Goal: Task Accomplishment & Management: Use online tool/utility

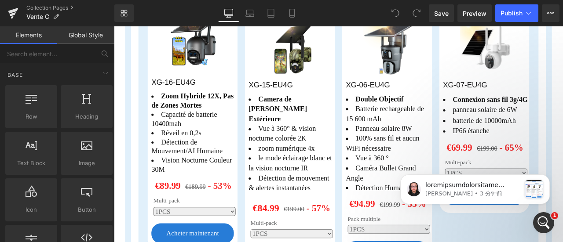
scroll to position [803, 0]
click at [545, 217] on icon "打开 Intercom Messenger" at bounding box center [542, 222] width 15 height 15
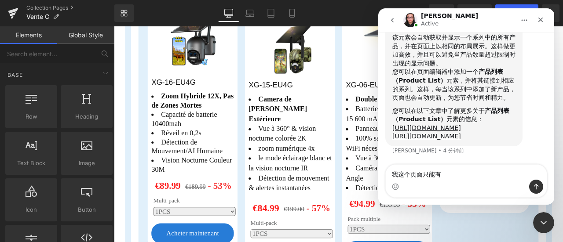
drag, startPoint x: 444, startPoint y: 140, endPoint x: 408, endPoint y: 121, distance: 41.2
copy div "[URL][DOMAIN_NAME] [URL][DOMAIN_NAME]"
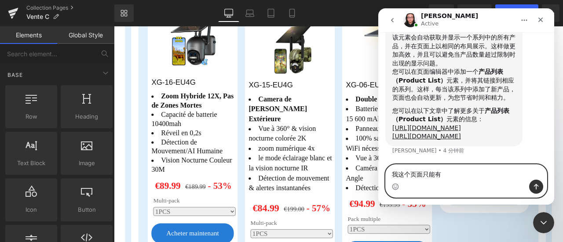
click at [448, 176] on textarea "我这个页面只能有" at bounding box center [466, 172] width 161 height 15
drag, startPoint x: 450, startPoint y: 176, endPoint x: 387, endPoint y: 176, distance: 63.4
click at [387, 176] on textarea "我这个页面只能有" at bounding box center [466, 172] width 161 height 15
type textarea "好的谢谢，我尝试一下"
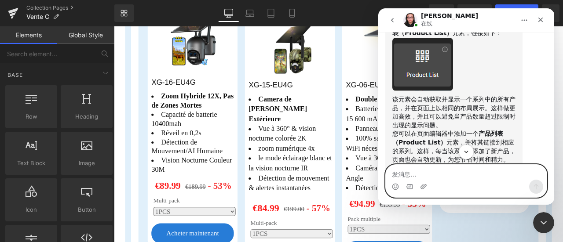
scroll to position [663, 0]
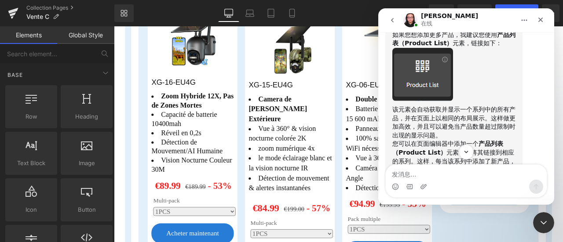
click at [84, 70] on div at bounding box center [281, 108] width 563 height 216
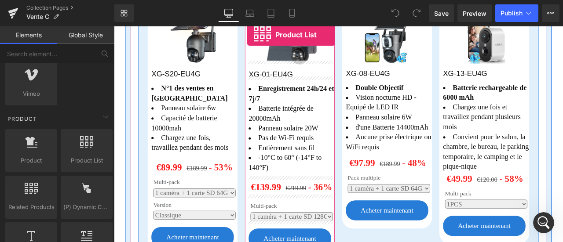
scroll to position [616, 0]
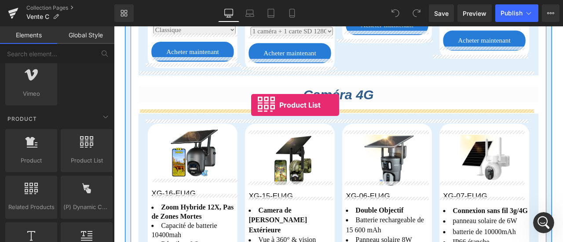
drag, startPoint x: 203, startPoint y: 169, endPoint x: 277, endPoint y: 120, distance: 88.6
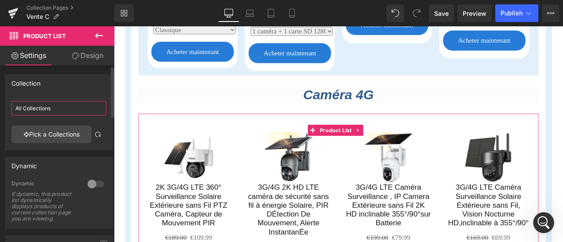
click at [52, 109] on input "All Collections" at bounding box center [58, 108] width 95 height 15
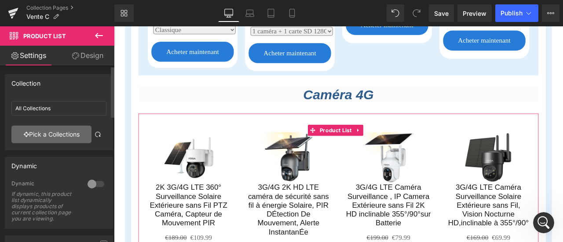
click at [49, 133] on link "Pick a Collections" at bounding box center [51, 135] width 80 height 18
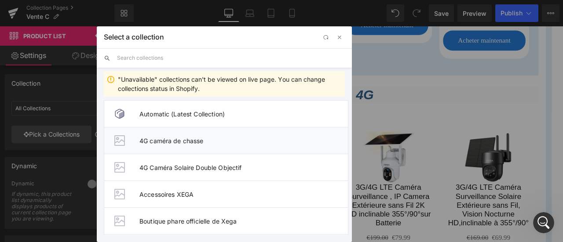
click at [180, 145] on li "4G caméra de chasse" at bounding box center [226, 140] width 245 height 27
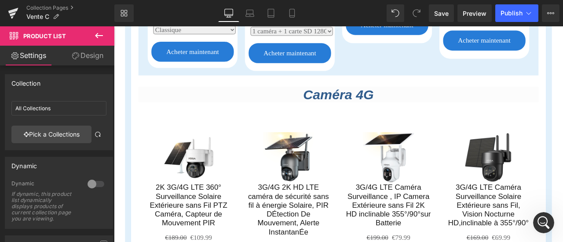
type input "4G caméra de chasse"
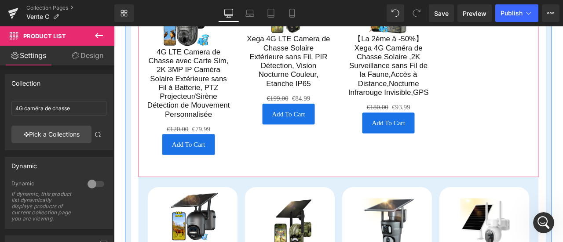
scroll to position [704, 0]
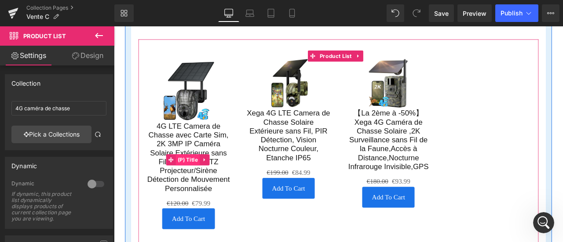
click at [201, 183] on span "(P) Title" at bounding box center [201, 184] width 29 height 13
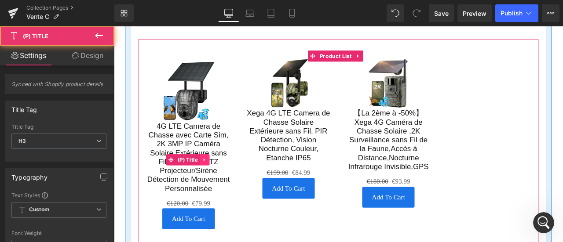
click at [220, 184] on icon at bounding box center [221, 185] width 2 height 4
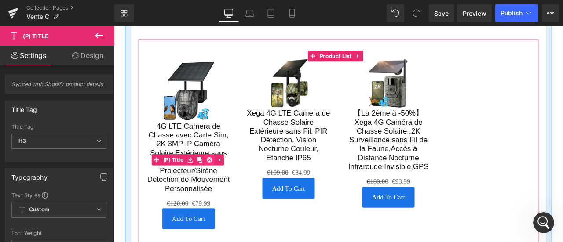
click at [228, 185] on icon at bounding box center [227, 184] width 6 height 7
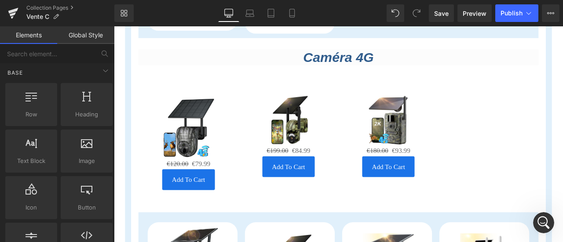
scroll to position [0, 0]
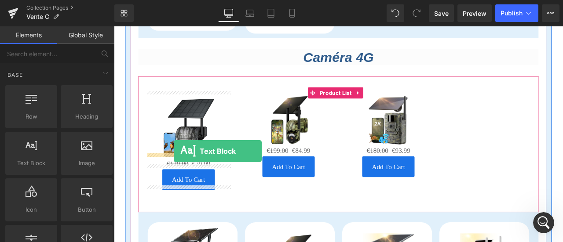
drag, startPoint x: 149, startPoint y: 175, endPoint x: 185, endPoint y: 174, distance: 36.1
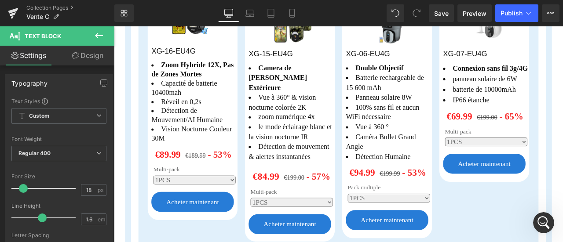
scroll to position [924, 0]
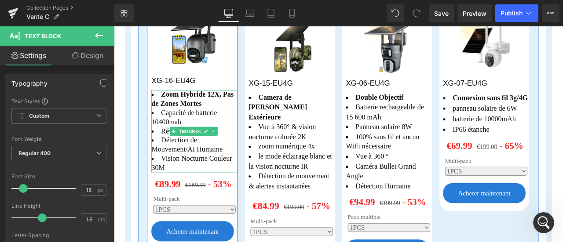
click at [183, 106] on li "Zoom Hybride 12X, Pas de Zones Mortes" at bounding box center [209, 113] width 102 height 22
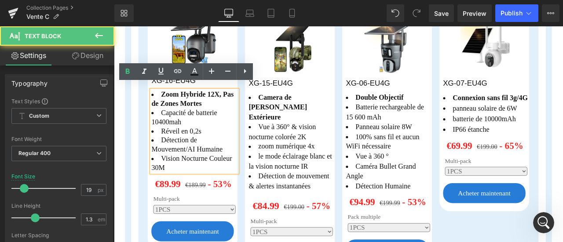
click at [185, 103] on span "Zoom Hybride 12X, Pas de Zones Mortes" at bounding box center [206, 113] width 97 height 20
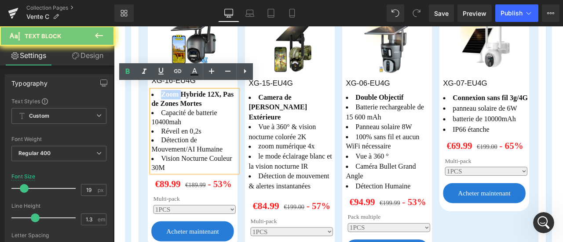
click at [185, 103] on span "Zoom Hybride 12X, Pas de Zones Mortes" at bounding box center [206, 113] width 97 height 20
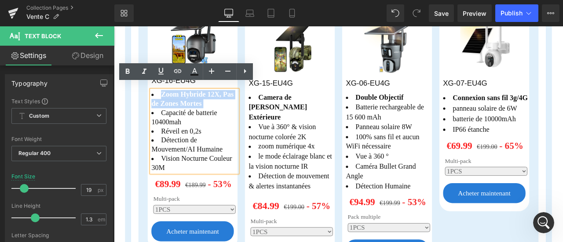
copy span "Zoom Hybride 12X, Pas de Zones Mortes"
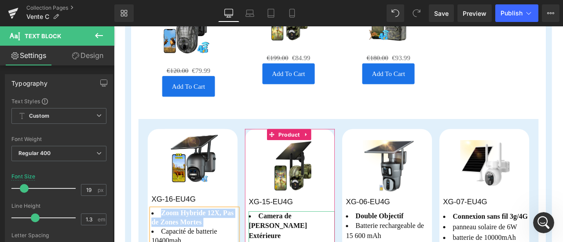
scroll to position [660, 0]
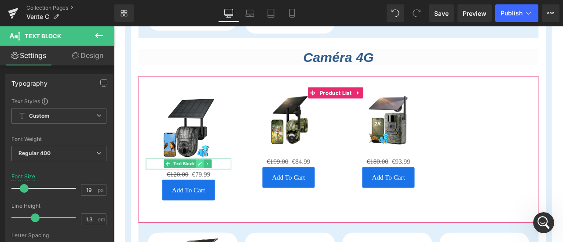
click at [214, 187] on icon at bounding box center [216, 189] width 5 height 5
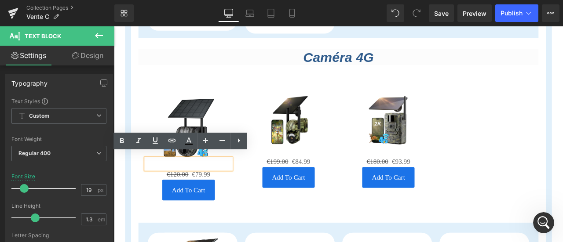
click at [203, 184] on p at bounding box center [202, 189] width 101 height 13
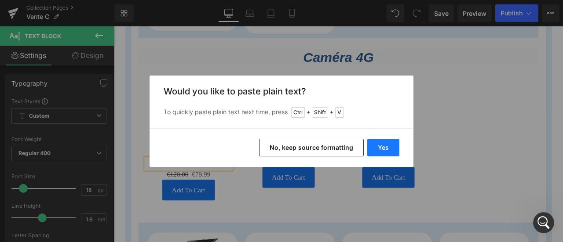
click at [373, 144] on button "Yes" at bounding box center [383, 148] width 32 height 18
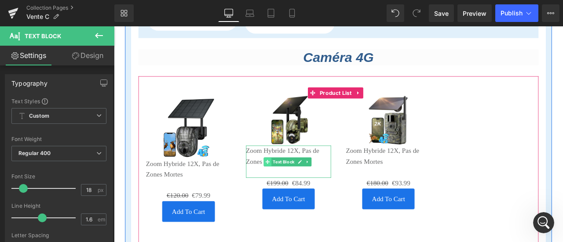
click at [292, 182] on span at bounding box center [296, 187] width 9 height 11
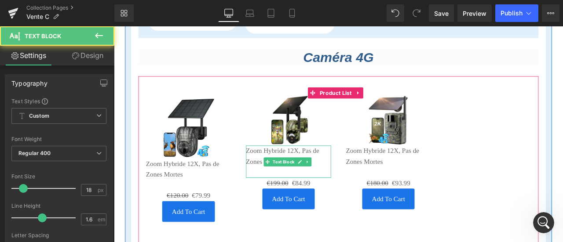
click at [283, 169] on p "Zoom Hybride 12X, Pas de Zones Mortes" at bounding box center [321, 181] width 101 height 26
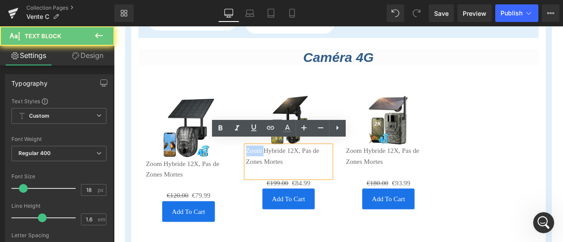
click at [283, 169] on p "Zoom Hybride 12X, Pas de Zones Mortes" at bounding box center [321, 181] width 101 height 26
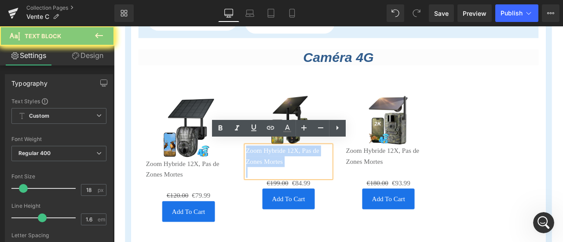
click at [283, 169] on p "Zoom Hybride 12X, Pas de Zones Mortes" at bounding box center [321, 181] width 101 height 26
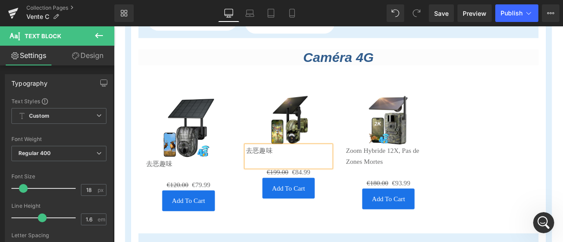
click at [295, 204] on div "Rendering Content" at bounding box center [282, 208] width 54 height 10
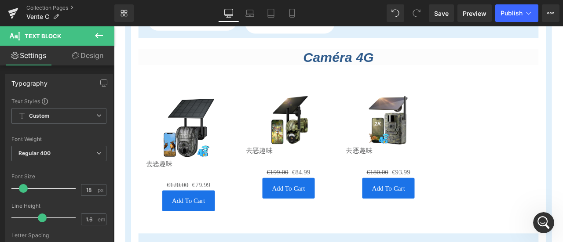
click at [99, 34] on icon at bounding box center [99, 35] width 11 height 11
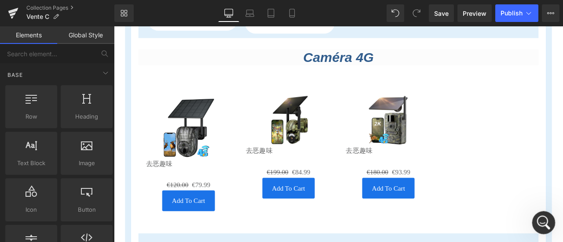
click at [541, 217] on icon "打开 Intercom Messenger" at bounding box center [542, 222] width 15 height 15
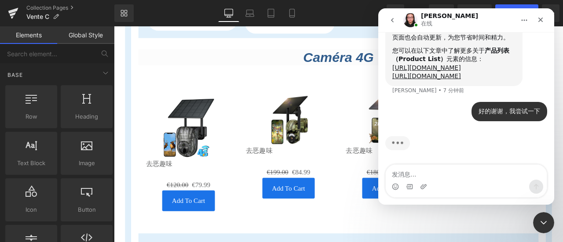
scroll to position [828, 0]
click at [490, 171] on textarea "发消息..." at bounding box center [466, 172] width 161 height 15
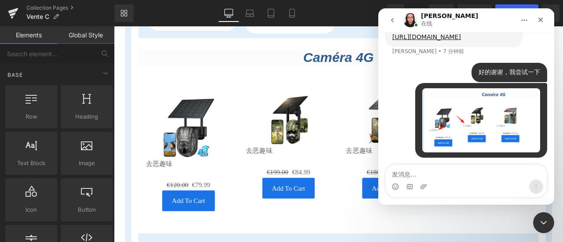
click at [496, 175] on textarea "发消息..." at bounding box center [466, 172] width 161 height 15
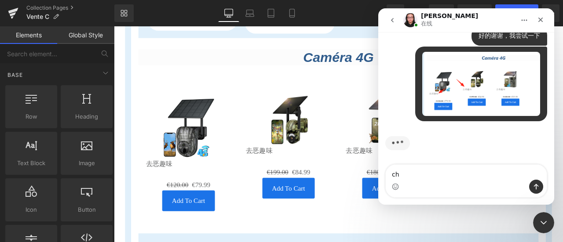
scroll to position [904, 0]
type textarea "产"
type textarea "使用了你说的部分，里面的内容会一致"
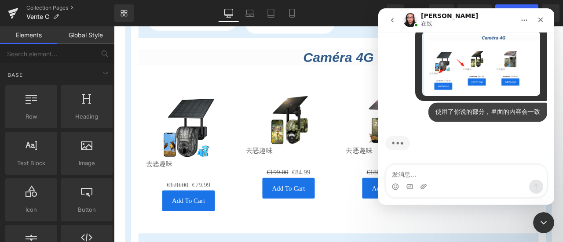
scroll to position [924, 0]
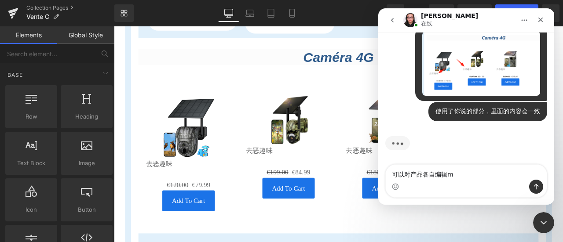
type textarea "可以对产品各自编辑吗"
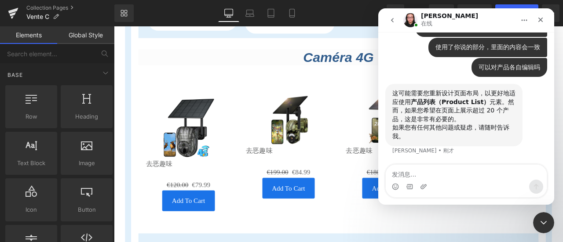
scroll to position [980, 0]
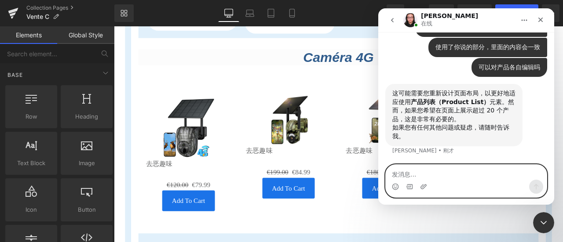
click at [480, 173] on textarea "发消息..." at bounding box center [466, 172] width 161 height 15
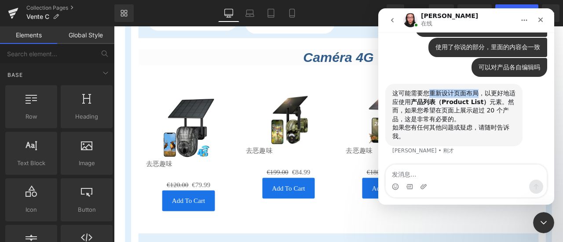
drag, startPoint x: 431, startPoint y: 93, endPoint x: 478, endPoint y: 93, distance: 47.1
click at [478, 93] on div "这可能需要您重新设计页面布局，以更好地适应使用 产品列表（Product List） 元素。然而，如果您希望在页面上展示超过 20 个产品，这是非常有必要的。" at bounding box center [453, 106] width 123 height 34
copy div "重新设计页面布局"
click at [469, 183] on div "Intercom Messenger" at bounding box center [466, 187] width 161 height 14
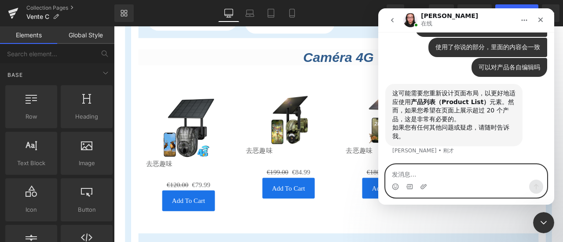
paste textarea "重新设计页面布局"
click at [392, 169] on textarea "重新设计页面布局" at bounding box center [466, 172] width 161 height 15
type textarea "什么叫重新设计页面布局"
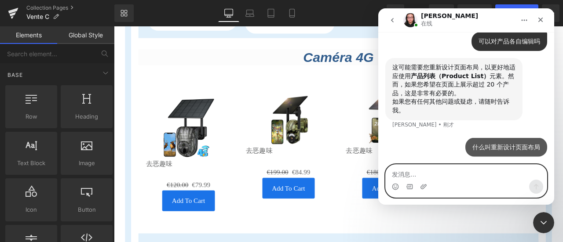
scroll to position [1006, 0]
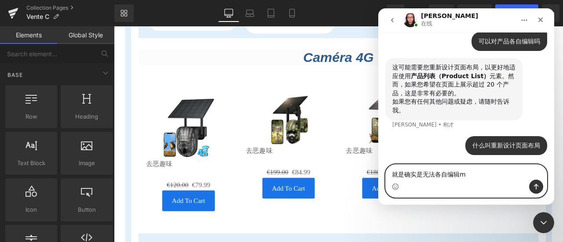
type textarea "就是确实是无法各自编辑吗"
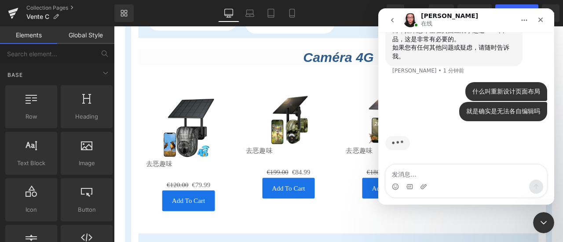
scroll to position [1060, 0]
click at [511, 154] on div "正在键入" at bounding box center [466, 149] width 162 height 34
click at [472, 184] on div "Intercom Messenger" at bounding box center [466, 187] width 161 height 14
click at [250, 42] on div at bounding box center [281, 108] width 563 height 216
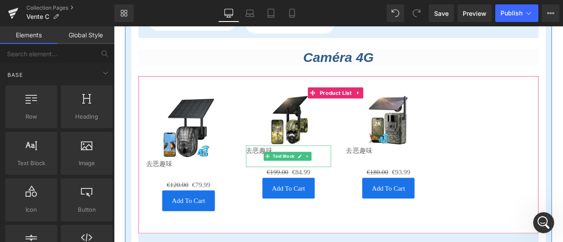
click at [334, 178] on link at bounding box center [334, 181] width 9 height 11
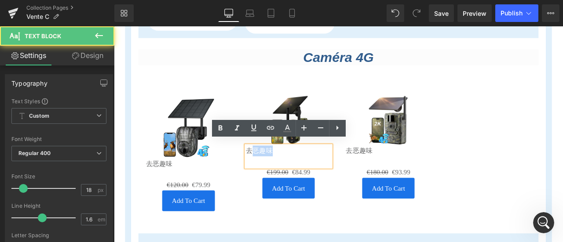
click at [324, 169] on p "去恶趣味" at bounding box center [321, 174] width 101 height 13
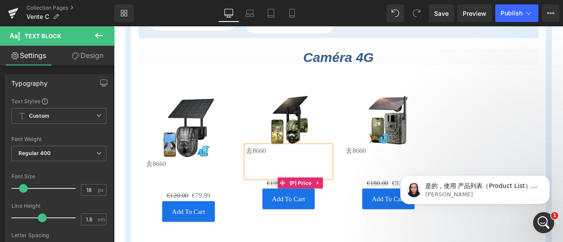
scroll to position [0, 0]
click at [539, 221] on icon "打开 Intercom Messenger" at bounding box center [542, 222] width 15 height 15
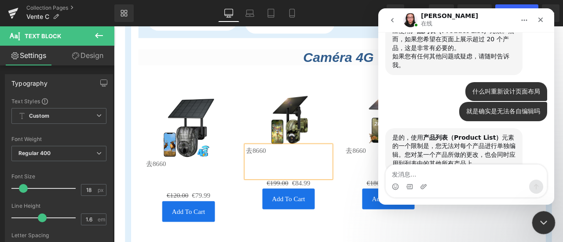
scroll to position [1078, 0]
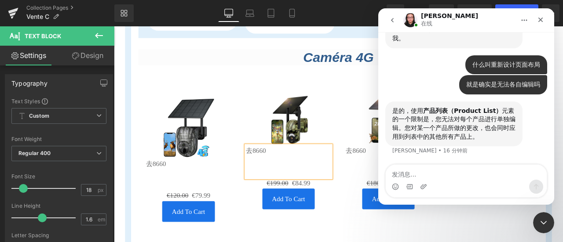
click at [516, 125] on div "是的，使用 产品列表（Product List） 元素的一个限制是，您无法对每个产品进行单独编辑。您对某一个产品所做的更改，也会同时应用到列表中的其他所有产品…" at bounding box center [453, 124] width 137 height 45
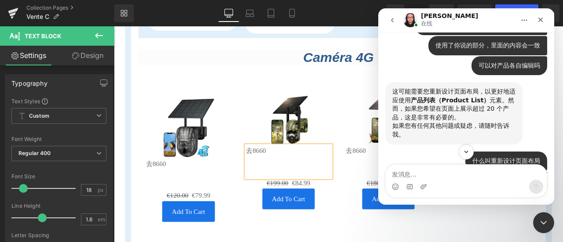
scroll to position [946, 0]
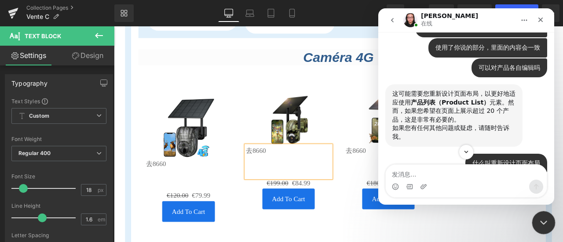
click at [541, 223] on icon "关闭 Intercom Messenger" at bounding box center [542, 221] width 11 height 11
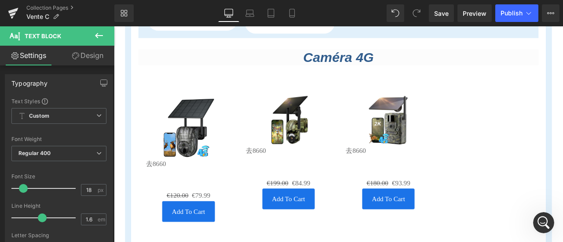
click at [103, 41] on button at bounding box center [99, 35] width 31 height 19
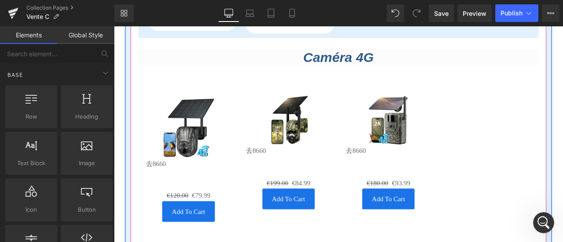
click at [159, 99] on div "Sale Off (P) Image 去8660 Text Block €120.00 €79.99 (P) Price Add To Cart (P) Ca…" at bounding box center [202, 183] width 118 height 169
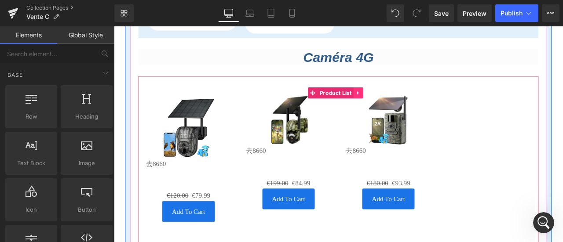
click at [403, 103] on icon at bounding box center [403, 105] width 2 height 4
click at [409, 103] on icon at bounding box center [410, 106] width 6 height 6
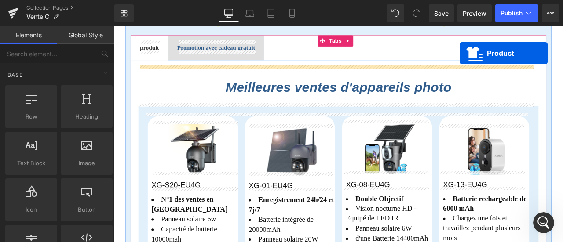
scroll to position [246, 0]
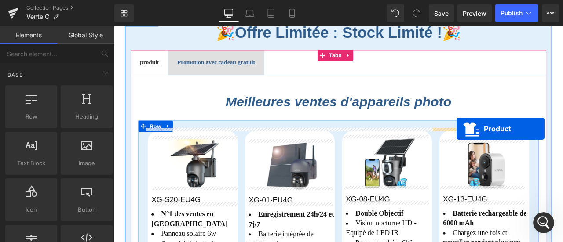
drag, startPoint x: 318, startPoint y: 143, endPoint x: 520, endPoint y: 148, distance: 202.0
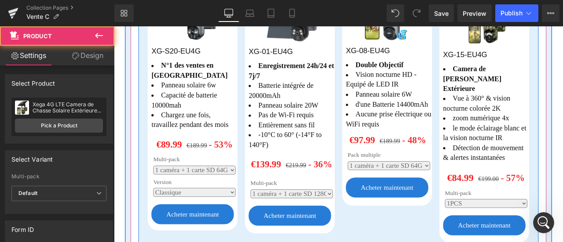
scroll to position [510, 0]
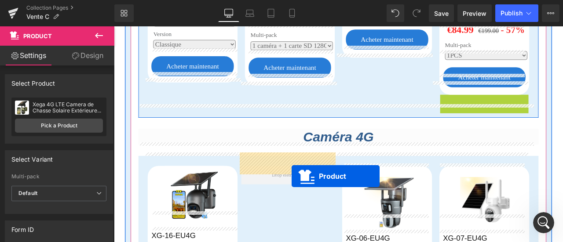
drag, startPoint x: 544, startPoint y: 184, endPoint x: 312, endPoint y: 201, distance: 232.1
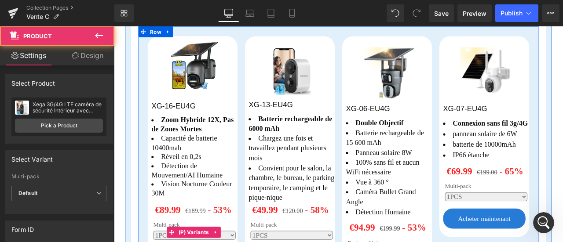
scroll to position [686, 0]
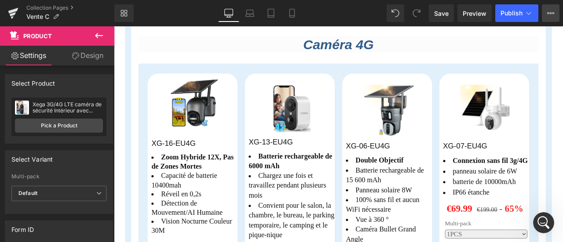
click at [553, 15] on icon at bounding box center [550, 13] width 7 height 7
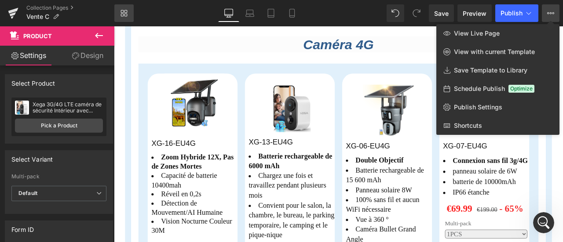
click at [130, 14] on link "Library" at bounding box center [123, 13] width 19 height 18
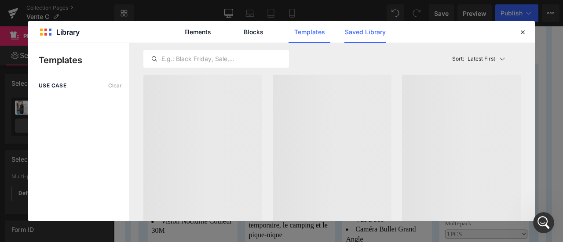
click at [359, 31] on link "Saved Library" at bounding box center [366, 32] width 42 height 22
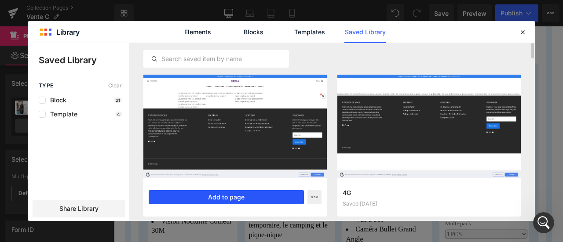
click at [264, 200] on button "Add to page" at bounding box center [226, 198] width 155 height 14
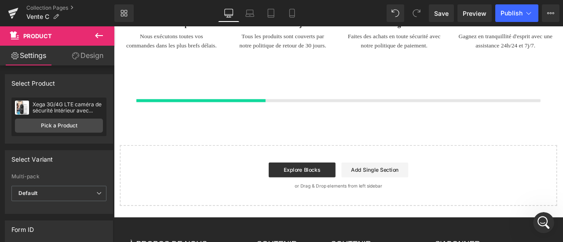
scroll to position [1529, 0]
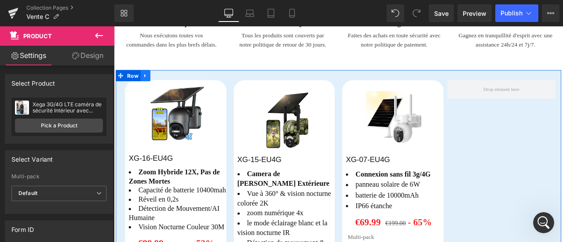
click at [148, 82] on icon at bounding box center [151, 85] width 6 height 7
click at [174, 82] on icon at bounding box center [174, 85] width 6 height 7
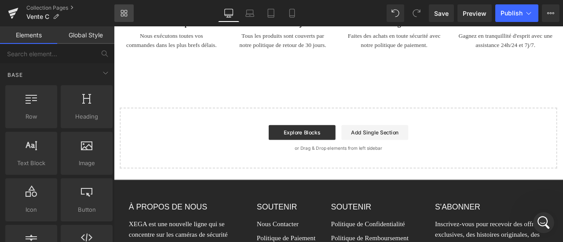
drag, startPoint x: 124, startPoint y: 12, endPoint x: 40, endPoint y: 8, distance: 84.6
click at [124, 12] on icon at bounding box center [124, 13] width 7 height 7
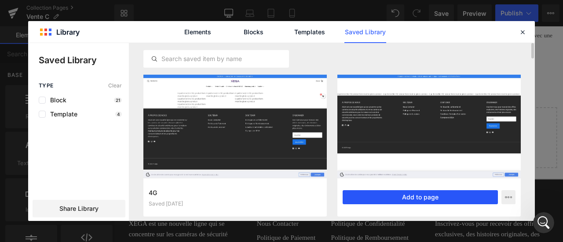
click at [458, 197] on button "Add to page" at bounding box center [420, 198] width 155 height 14
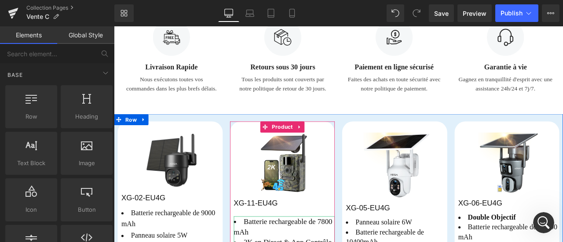
scroll to position [1441, 0]
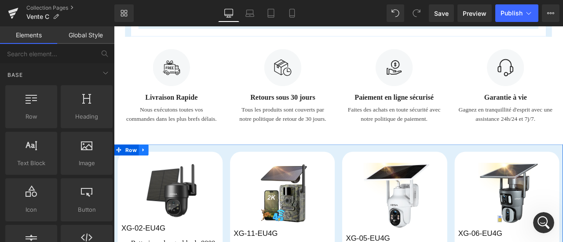
click at [149, 166] on link at bounding box center [148, 172] width 11 height 13
drag, startPoint x: 166, startPoint y: 165, endPoint x: 172, endPoint y: 157, distance: 10.0
click at [169, 170] on icon at bounding box center [172, 173] width 6 height 6
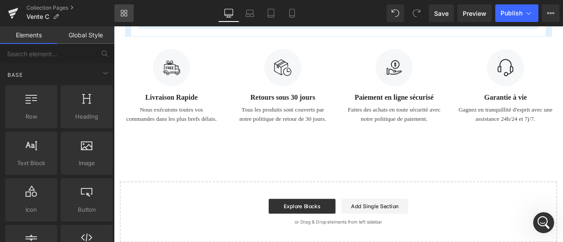
click at [127, 10] on icon at bounding box center [126, 11] width 3 height 3
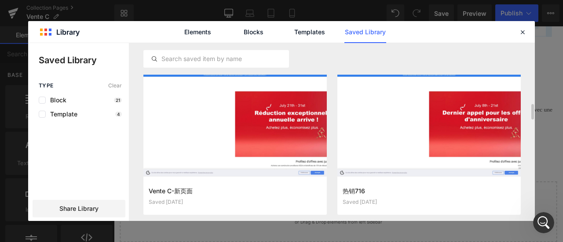
scroll to position [198, 0]
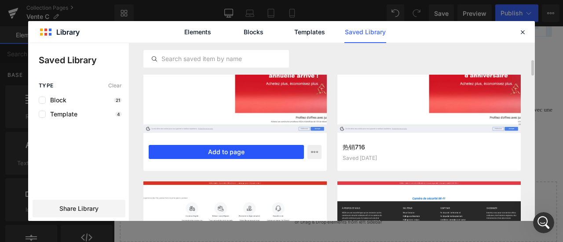
click at [246, 150] on button "Add to page" at bounding box center [226, 152] width 155 height 14
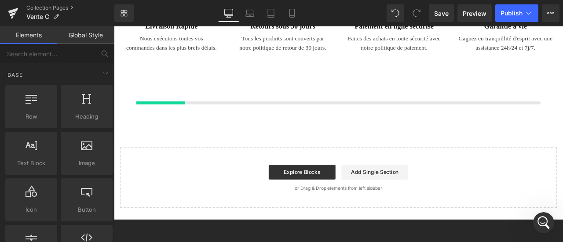
scroll to position [1529, 0]
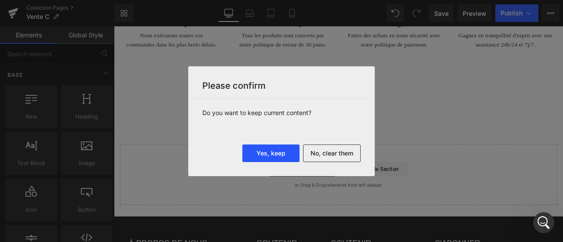
click at [282, 157] on button "Yes, keep" at bounding box center [270, 154] width 57 height 18
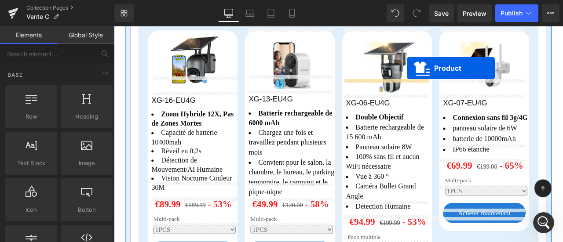
scroll to position [605, 0]
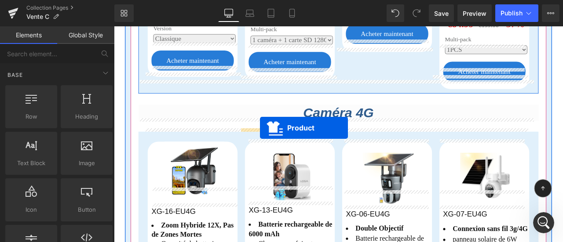
drag, startPoint x: 574, startPoint y: 75, endPoint x: 288, endPoint y: 147, distance: 295.3
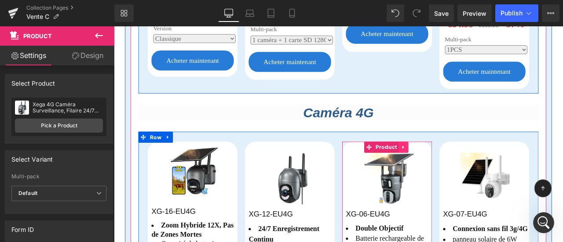
click at [454, 167] on icon at bounding box center [457, 170] width 6 height 7
click at [460, 167] on icon at bounding box center [463, 170] width 6 height 6
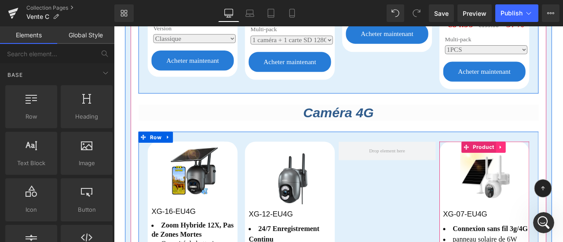
click at [563, 168] on icon at bounding box center [572, 170] width 2 height 4
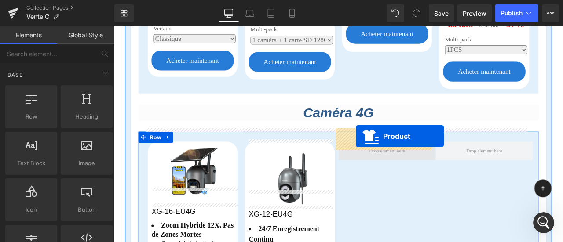
drag, startPoint x: 440, startPoint y: 72, endPoint x: 401, endPoint y: 157, distance: 93.1
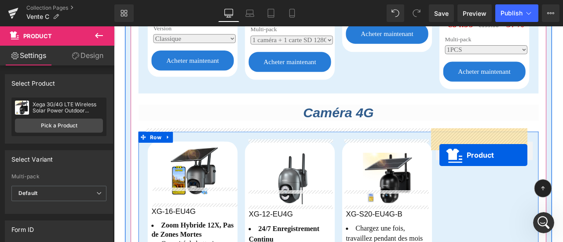
drag, startPoint x: 313, startPoint y: 213, endPoint x: 500, endPoint y: 179, distance: 189.7
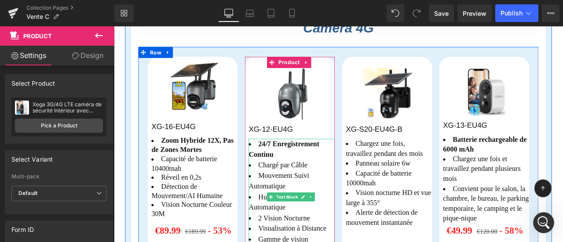
scroll to position [737, 0]
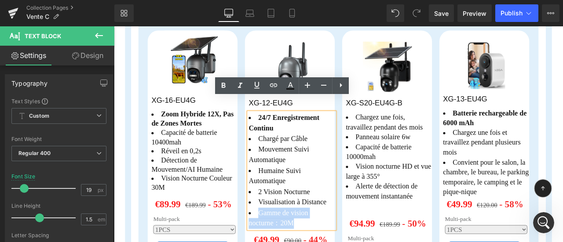
drag, startPoint x: 282, startPoint y: 231, endPoint x: 342, endPoint y: 244, distance: 60.8
click at [294, 229] on li "Visualisation à Distance" at bounding box center [325, 235] width 102 height 13
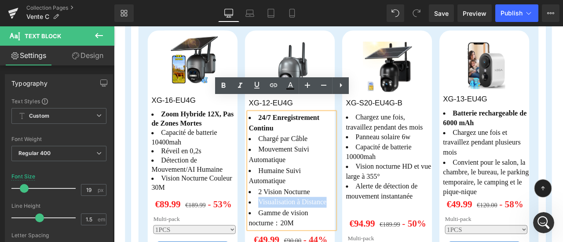
drag, startPoint x: 283, startPoint y: 219, endPoint x: 368, endPoint y: 219, distance: 84.5
click at [368, 229] on li "Visualisation à Distance" at bounding box center [325, 235] width 102 height 13
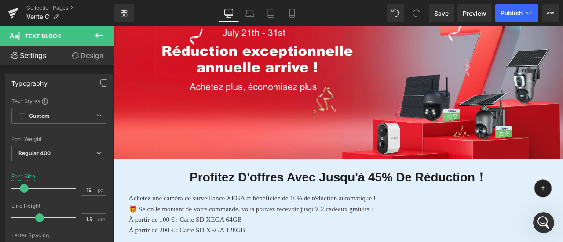
scroll to position [1793, 0]
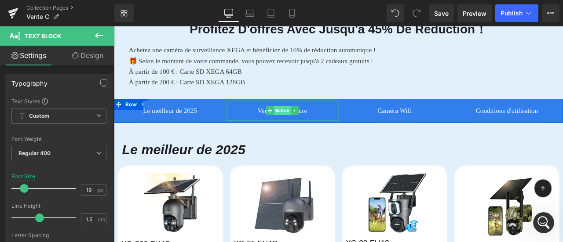
click at [304, 121] on span "Button" at bounding box center [314, 126] width 20 height 11
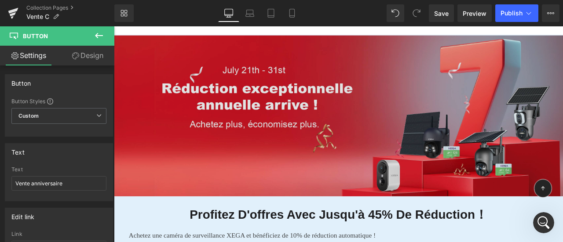
scroll to position [1485, 0]
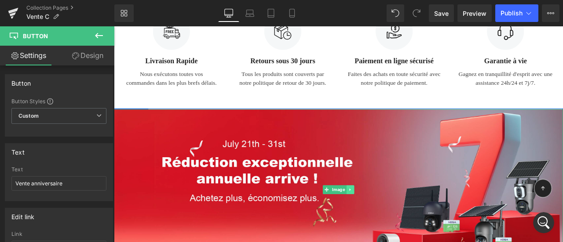
click at [393, 215] on link at bounding box center [393, 220] width 9 height 11
click at [396, 218] on icon at bounding box center [398, 220] width 5 height 5
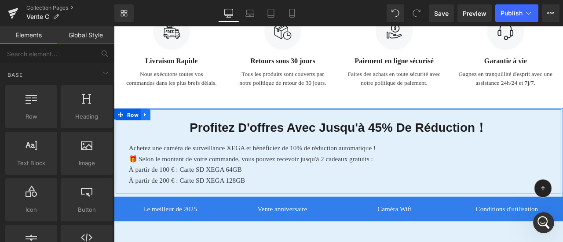
click at [150, 129] on icon at bounding box center [151, 131] width 2 height 4
click at [171, 128] on icon at bounding box center [174, 131] width 6 height 7
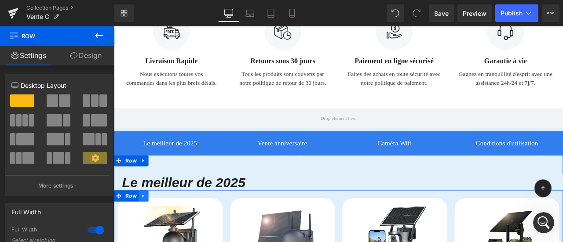
click at [148, 226] on icon at bounding box center [149, 228] width 2 height 4
click at [171, 221] on link at bounding box center [171, 227] width 11 height 13
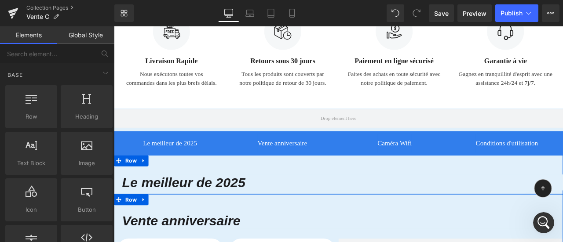
click at [147, 229] on icon at bounding box center [149, 232] width 6 height 7
click at [169, 229] on icon at bounding box center [172, 232] width 6 height 6
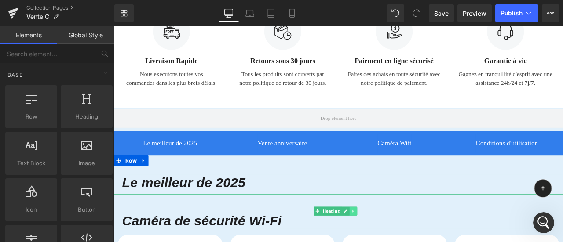
click at [398, 242] on icon at bounding box center [398, 245] width 5 height 5
click at [403, 242] on icon at bounding box center [402, 246] width 5 height 5
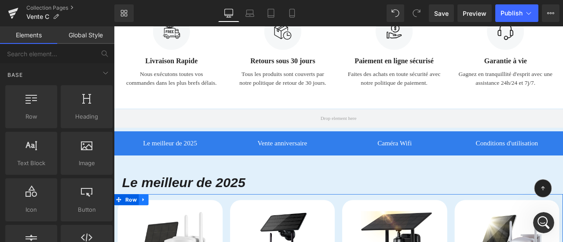
click at [150, 226] on link at bounding box center [148, 232] width 11 height 13
click at [171, 226] on link at bounding box center [171, 232] width 11 height 13
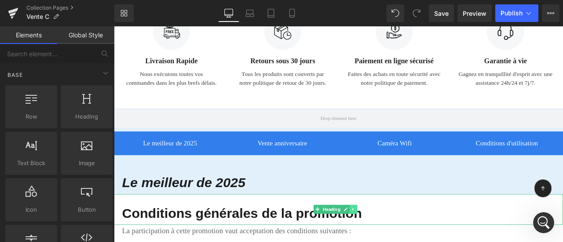
click at [397, 241] on icon at bounding box center [398, 243] width 5 height 5
click at [404, 242] on icon at bounding box center [402, 244] width 5 height 5
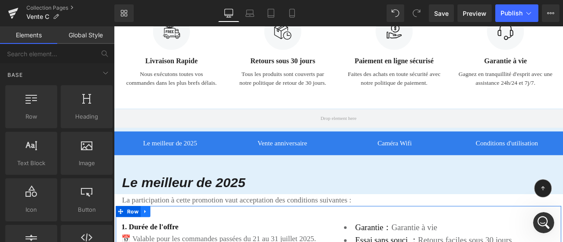
click at [150, 242] on icon at bounding box center [151, 246] width 6 height 7
click at [169, 240] on link at bounding box center [174, 246] width 11 height 13
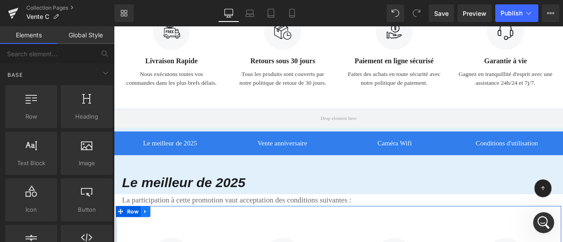
click at [148, 242] on icon at bounding box center [151, 246] width 6 height 7
click at [171, 242] on icon at bounding box center [174, 246] width 6 height 6
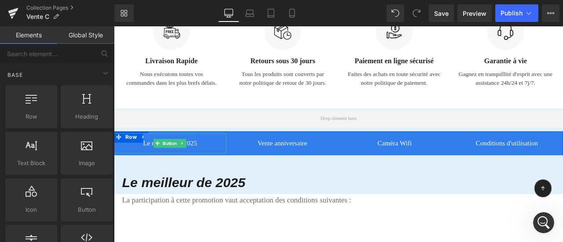
click at [125, 154] on div "Le meilleur de 2025" at bounding box center [180, 166] width 133 height 24
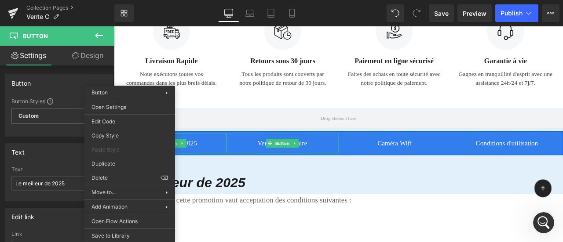
click at [342, 161] on div "Vente anniversaire" at bounding box center [313, 166] width 133 height 24
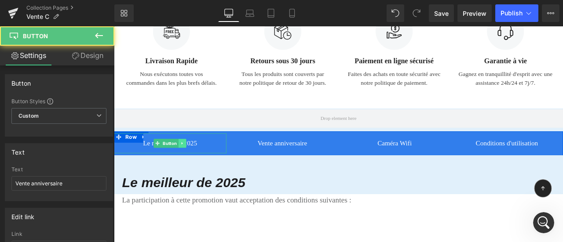
click at [193, 163] on icon at bounding box center [195, 165] width 5 height 5
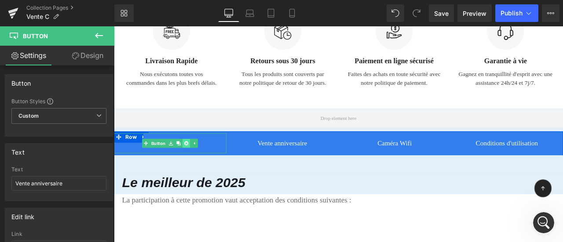
click at [198, 163] on icon at bounding box center [200, 165] width 5 height 5
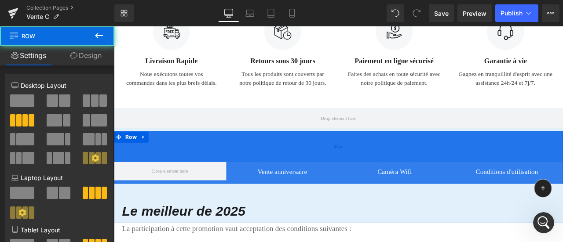
drag, startPoint x: 154, startPoint y: 143, endPoint x: 154, endPoint y: 171, distance: 27.7
click at [158, 177] on div "82px" at bounding box center [380, 169] width 532 height 36
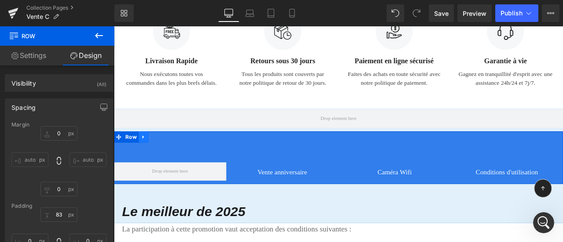
click at [146, 154] on icon at bounding box center [149, 157] width 6 height 7
click at [169, 154] on icon at bounding box center [172, 157] width 6 height 7
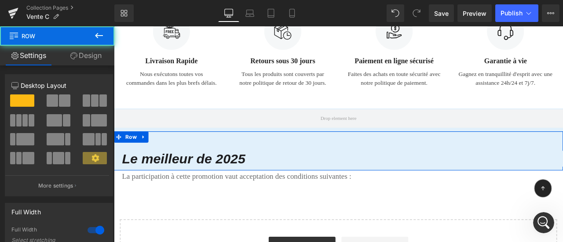
click at [144, 152] on div "Le meilleur de 2025 Heading" at bounding box center [380, 172] width 532 height 41
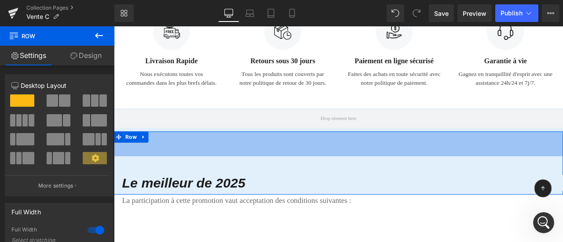
drag, startPoint x: 171, startPoint y: 143, endPoint x: 169, endPoint y: 172, distance: 28.6
click at [169, 172] on div "67px" at bounding box center [380, 165] width 532 height 29
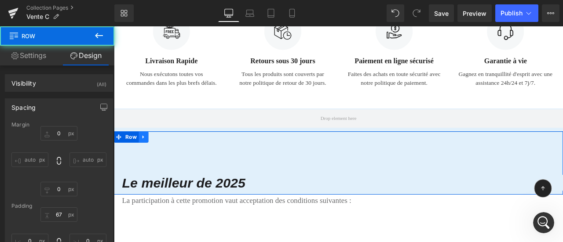
click at [146, 154] on icon at bounding box center [149, 157] width 6 height 7
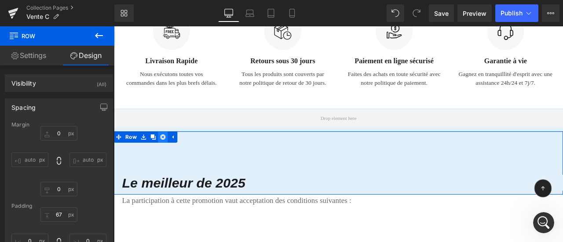
click at [171, 155] on icon at bounding box center [172, 158] width 6 height 6
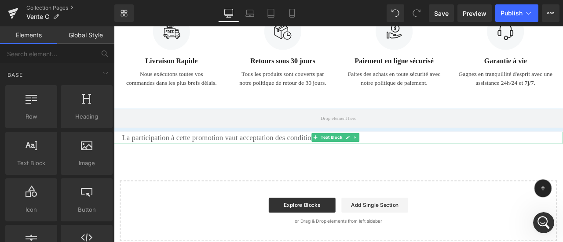
click at [399, 156] on icon at bounding box center [400, 158] width 5 height 5
click at [404, 156] on icon at bounding box center [404, 158] width 5 height 5
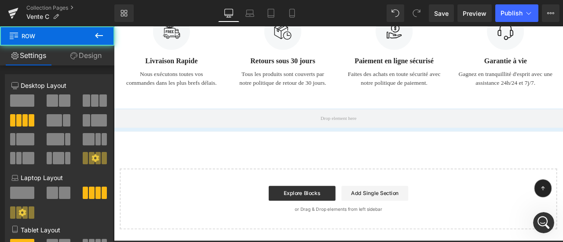
drag, startPoint x: 156, startPoint y: 116, endPoint x: 159, endPoint y: 143, distance: 27.4
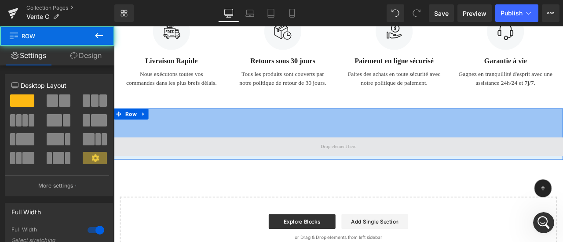
drag, startPoint x: 163, startPoint y: 116, endPoint x: 164, endPoint y: 150, distance: 33.4
click at [164, 150] on div "78px" at bounding box center [380, 141] width 532 height 34
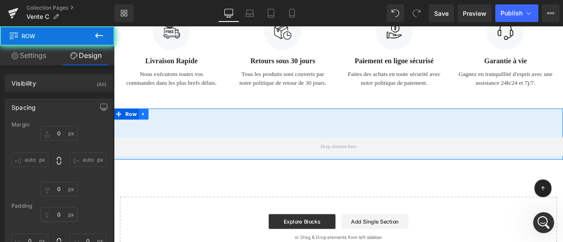
type input "0"
type input "78"
type input "0"
type input "10"
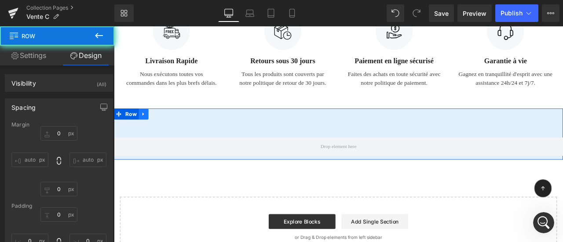
type input "0"
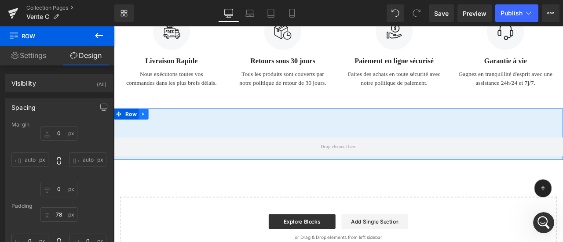
click at [147, 127] on icon at bounding box center [149, 130] width 6 height 7
click at [169, 128] on icon at bounding box center [172, 131] width 6 height 6
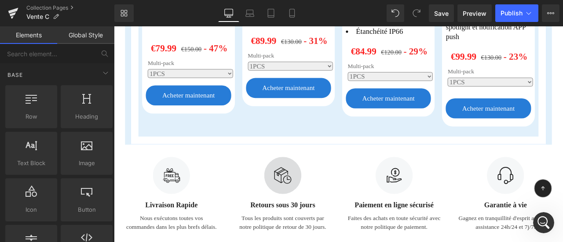
scroll to position [1309, 0]
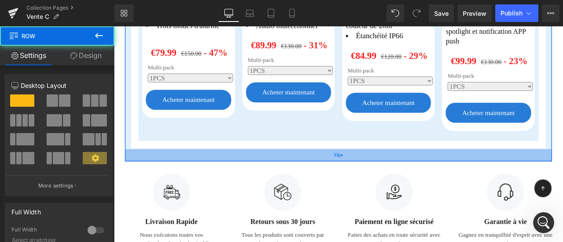
drag, startPoint x: 242, startPoint y: 152, endPoint x: 242, endPoint y: 167, distance: 14.5
click at [242, 172] on div "33px" at bounding box center [380, 179] width 506 height 15
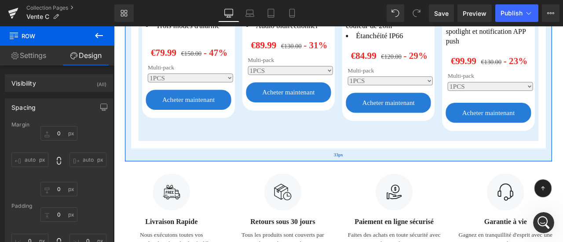
type input "0"
type input "33"
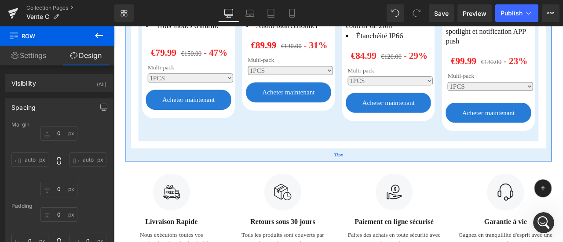
type input "0"
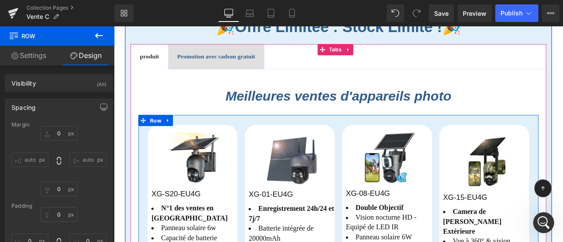
scroll to position [209, 0]
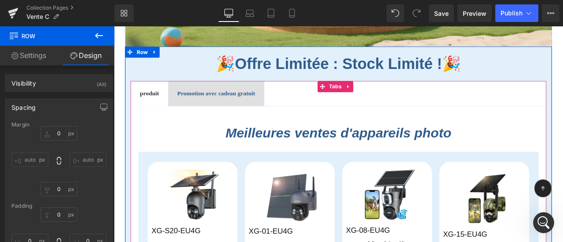
click at [259, 101] on div "Promotion avec cadeau gratuit Text Block" at bounding box center [235, 106] width 92 height 11
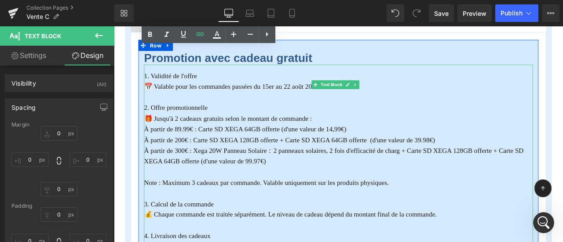
scroll to position [429, 0]
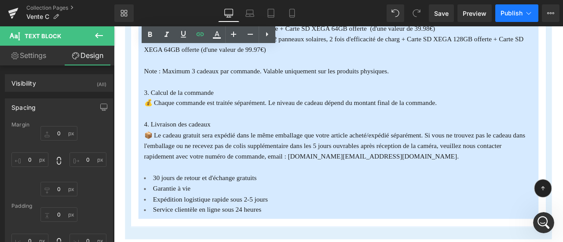
click at [507, 18] on button "Publish" at bounding box center [516, 13] width 43 height 18
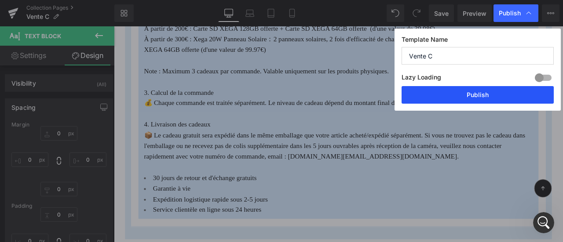
click at [493, 95] on button "Publish" at bounding box center [478, 95] width 152 height 18
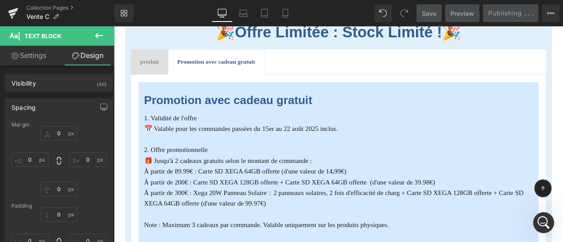
scroll to position [165, 0]
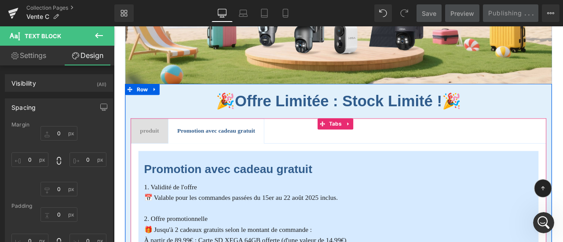
click at [158, 150] on span "produit" at bounding box center [156, 150] width 22 height 7
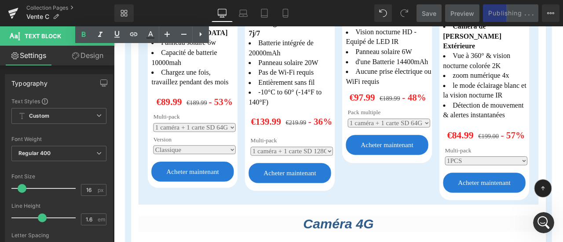
scroll to position [385, 0]
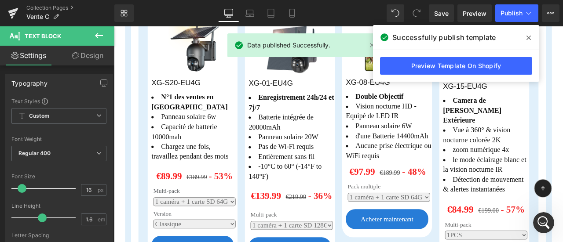
click at [531, 36] on span at bounding box center [529, 38] width 14 height 14
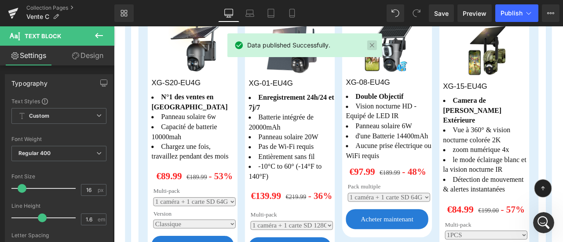
click at [371, 44] on link at bounding box center [372, 45] width 10 height 10
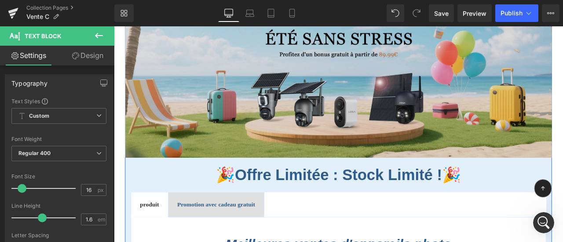
scroll to position [0, 0]
